Goal: Information Seeking & Learning: Find specific fact

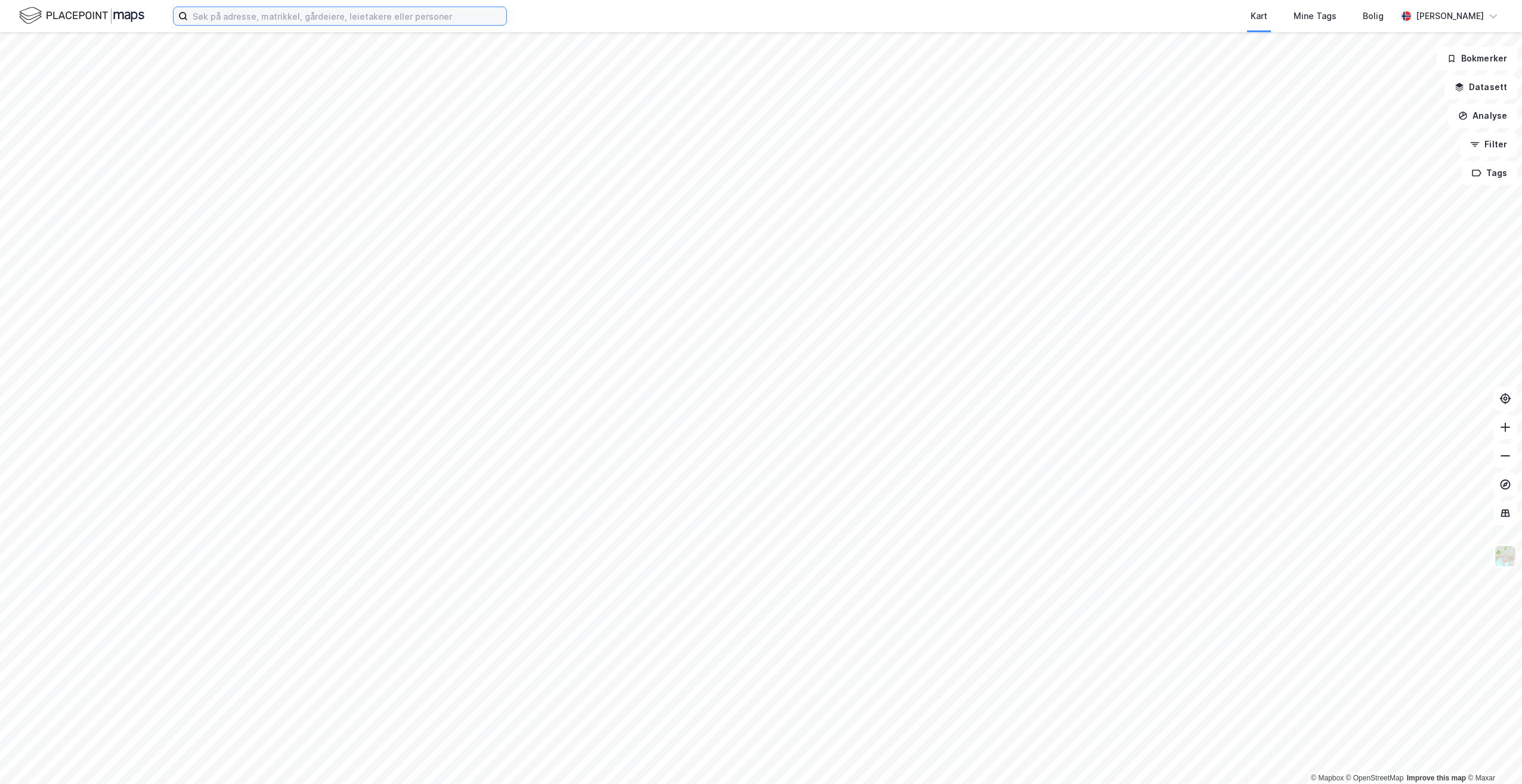
click at [294, 21] on input at bounding box center [347, 16] width 319 height 18
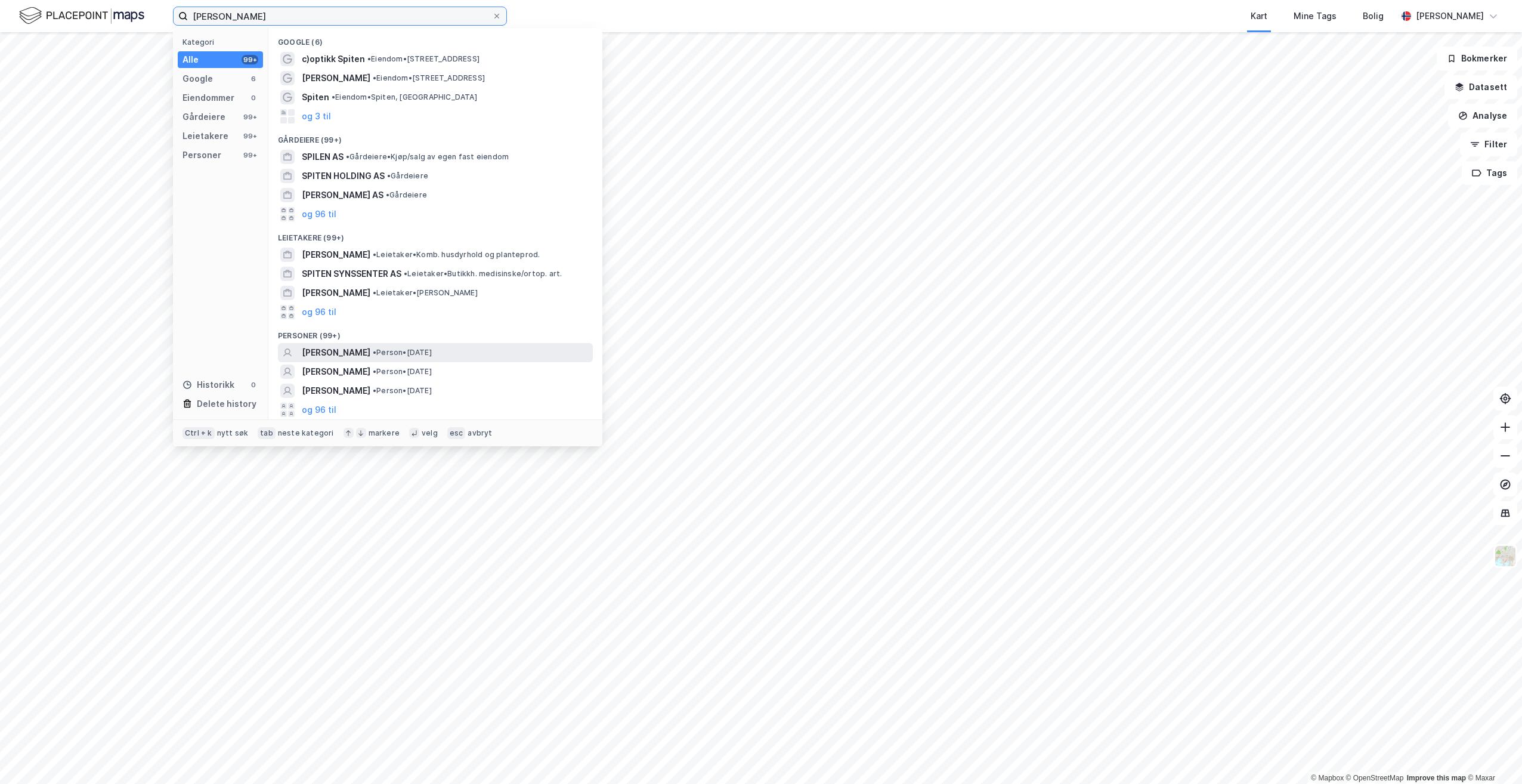
type input "[PERSON_NAME]"
click at [333, 350] on span "[PERSON_NAME]" at bounding box center [336, 352] width 69 height 15
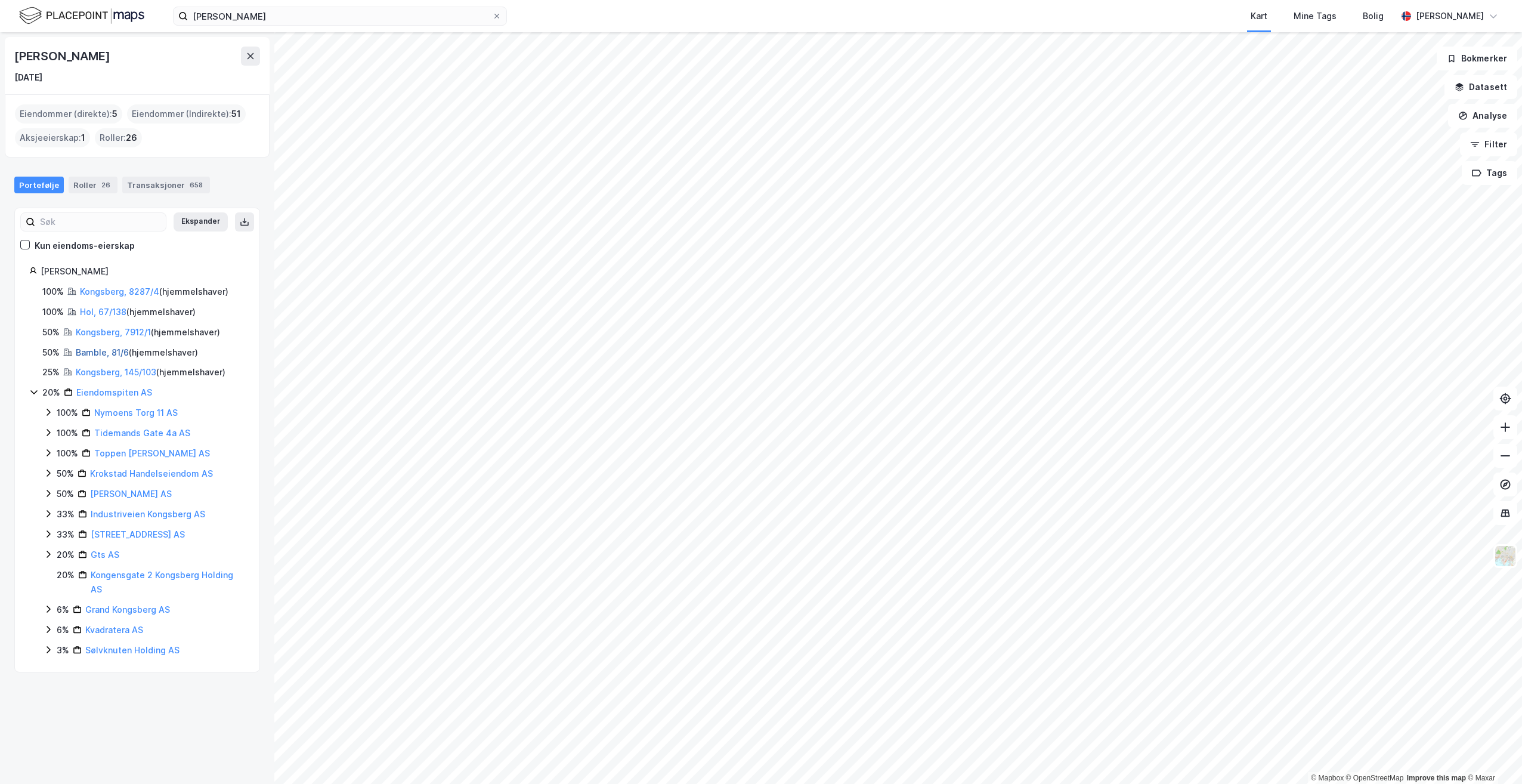
click at [102, 350] on link "Bamble, 81/6" at bounding box center [102, 352] width 53 height 10
